Goal: Transaction & Acquisition: Purchase product/service

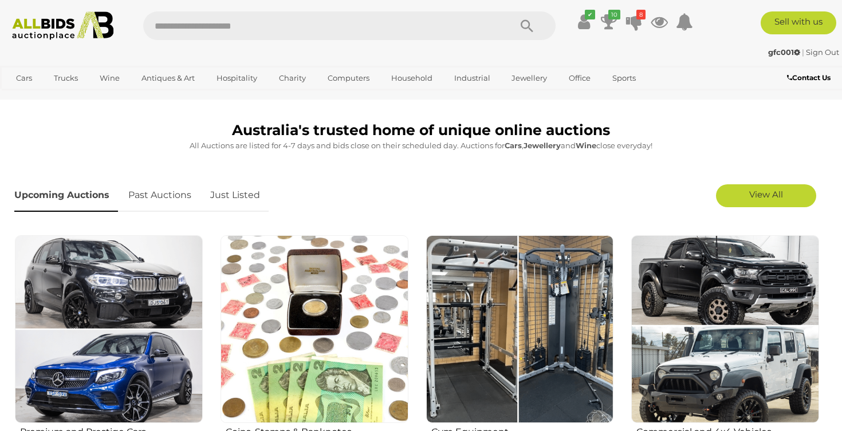
scroll to position [286, 0]
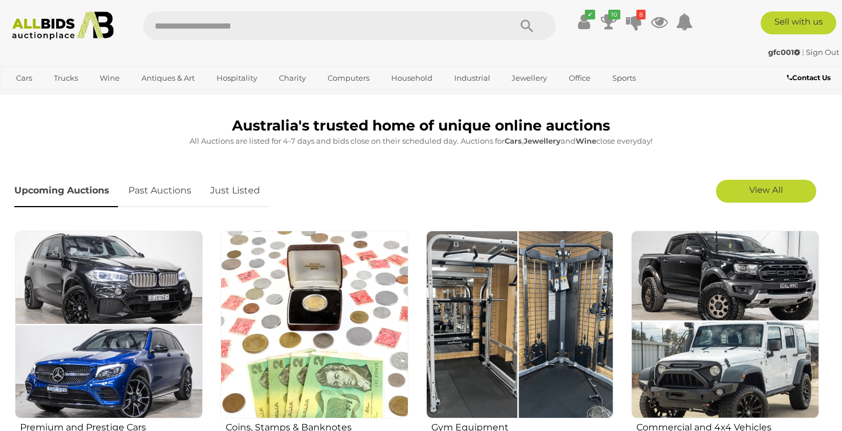
click at [226, 188] on link "Just Listed" at bounding box center [235, 191] width 67 height 34
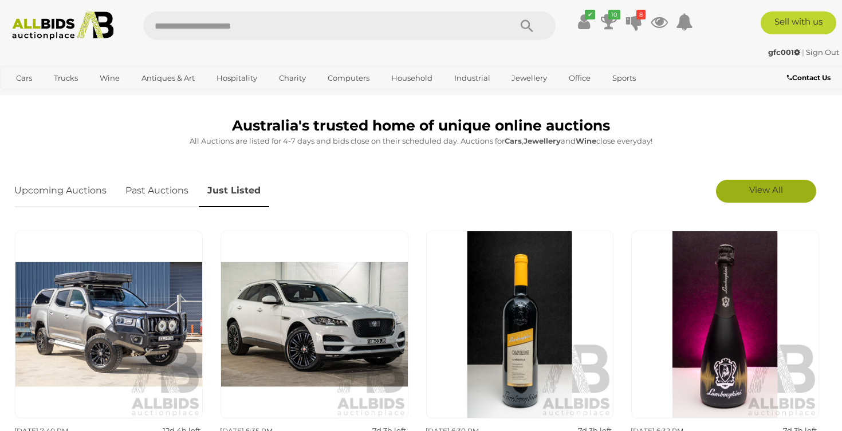
click at [754, 191] on span "View All" at bounding box center [766, 189] width 34 height 11
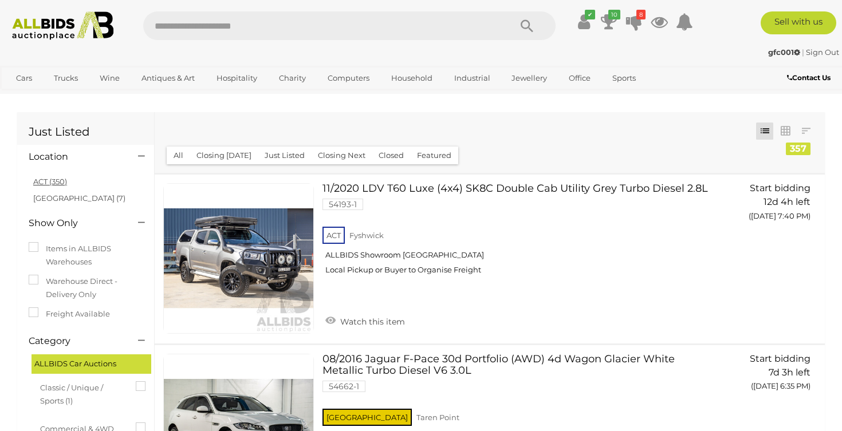
click at [48, 183] on link "ACT (350)" at bounding box center [50, 181] width 34 height 9
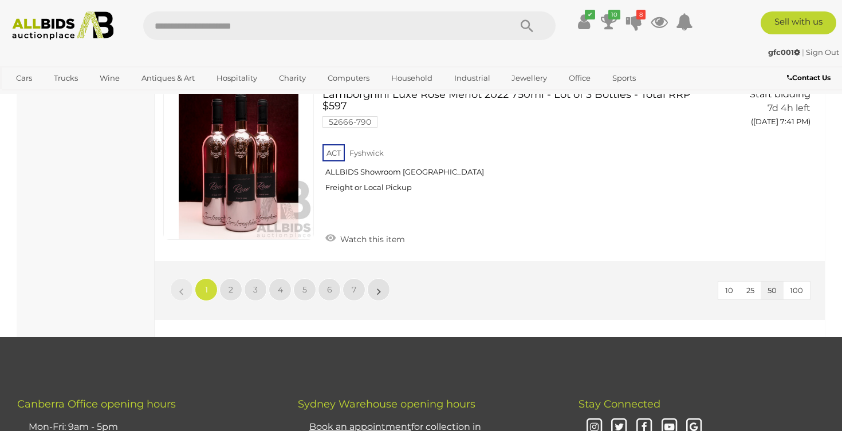
scroll to position [8722, 0]
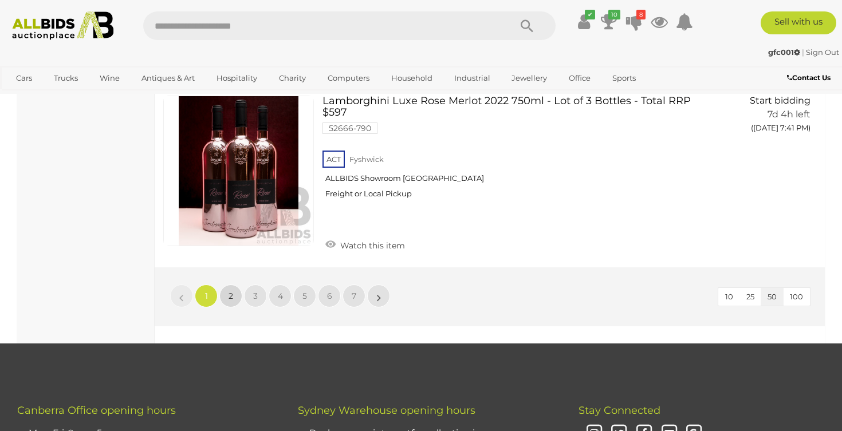
click at [227, 285] on link "2" at bounding box center [230, 296] width 23 height 23
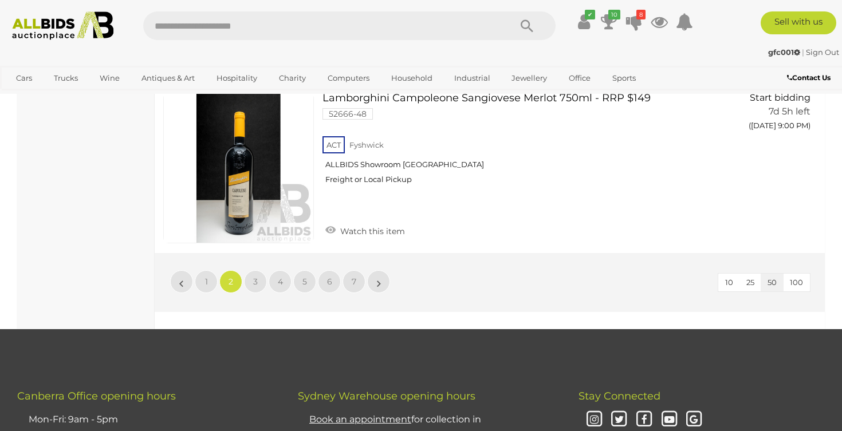
scroll to position [8756, 0]
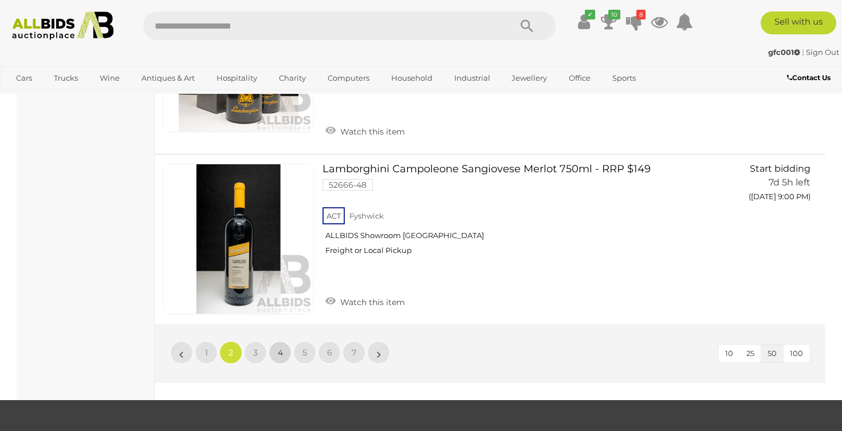
click at [283, 341] on link "4" at bounding box center [280, 352] width 23 height 23
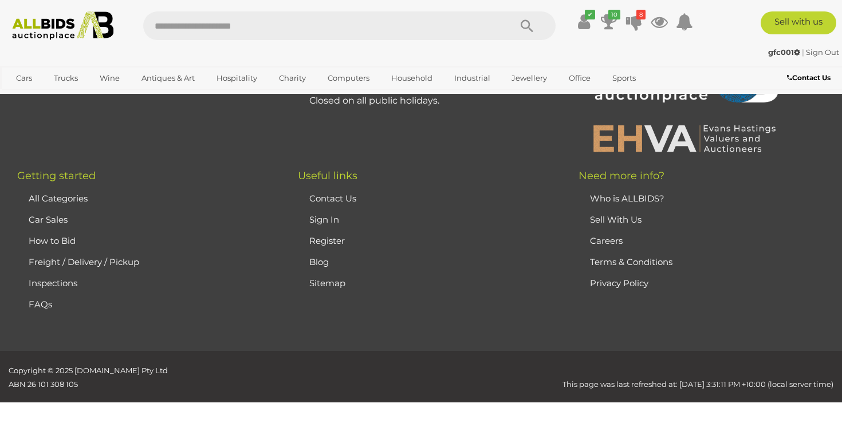
scroll to position [0, 0]
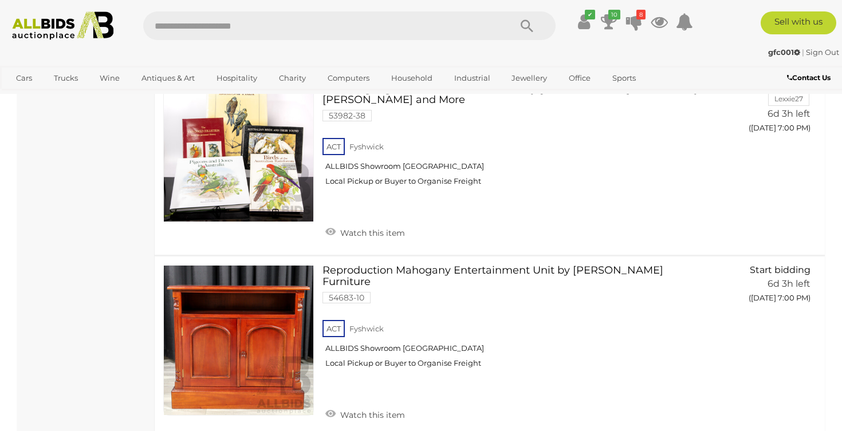
scroll to position [8592, 0]
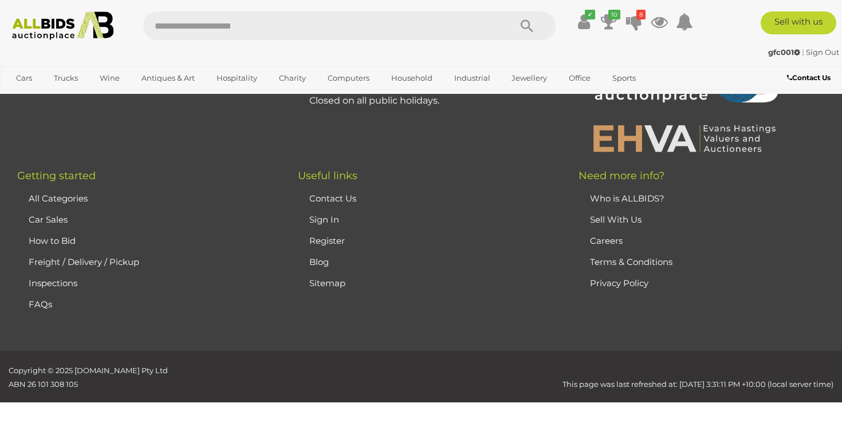
scroll to position [0, 0]
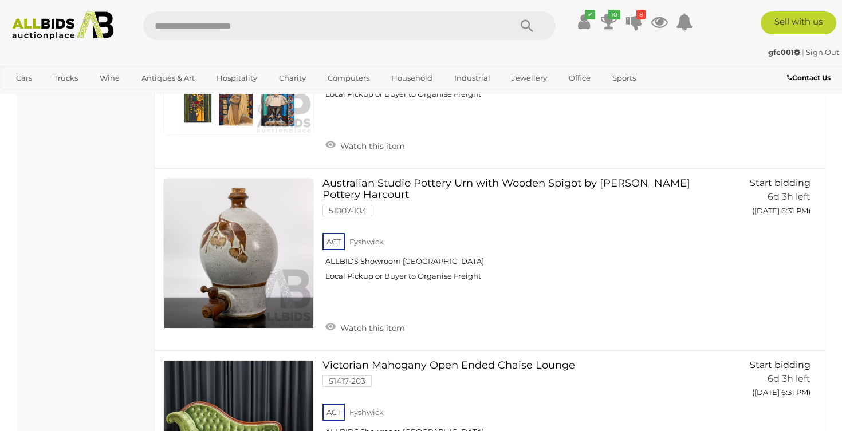
scroll to position [6359, 0]
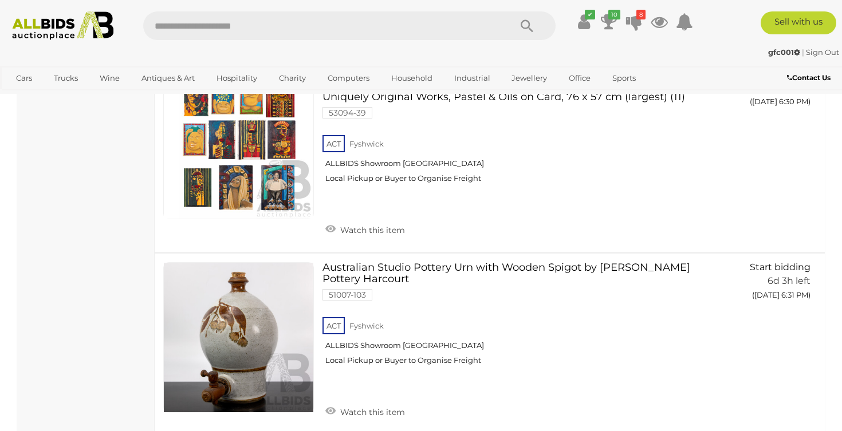
click at [344, 26] on input "text" at bounding box center [321, 25] width 356 height 29
type input "****"
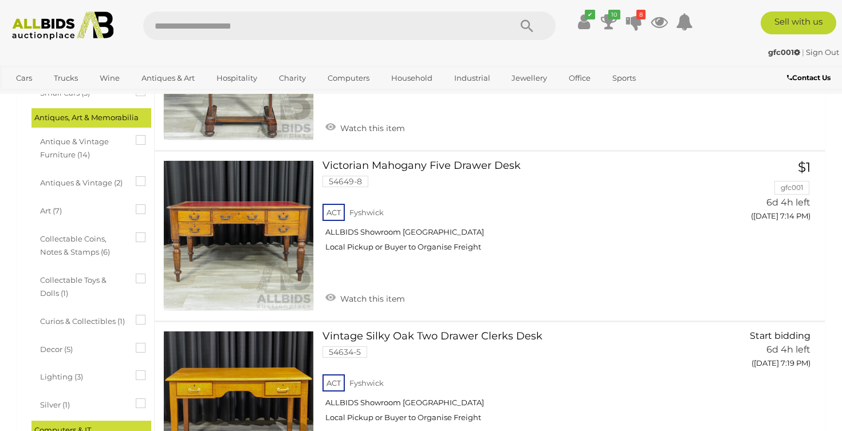
scroll to position [365, 0]
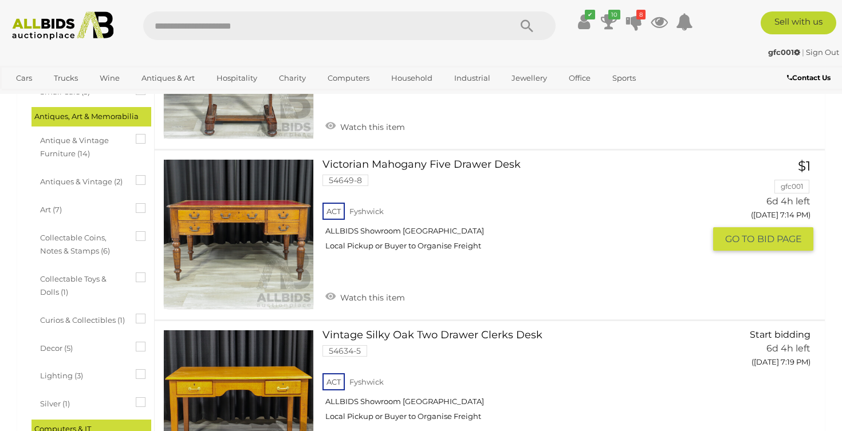
click at [214, 249] on link at bounding box center [238, 234] width 151 height 151
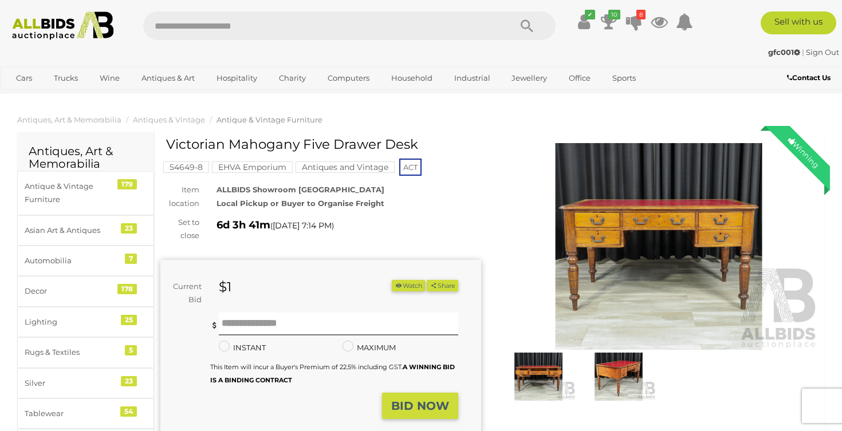
click at [624, 373] on img at bounding box center [618, 377] width 74 height 48
